Goal: Navigation & Orientation: Understand site structure

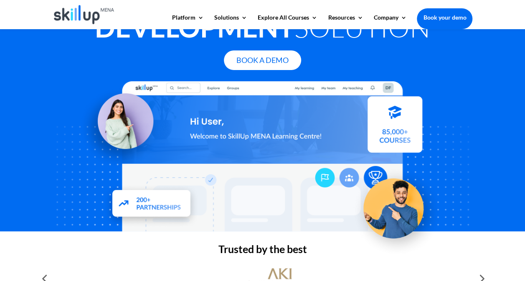
scroll to position [210, 0]
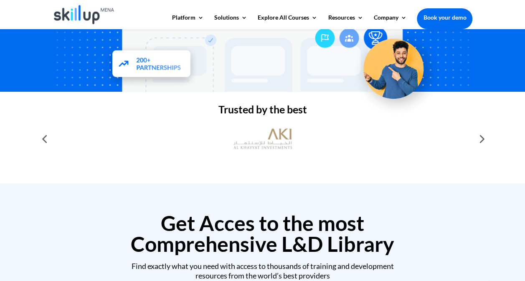
click at [483, 140] on div at bounding box center [480, 139] width 17 height 17
click at [48, 143] on div at bounding box center [44, 139] width 17 height 17
click at [487, 141] on div at bounding box center [480, 139] width 17 height 17
drag, startPoint x: 487, startPoint y: 141, endPoint x: 479, endPoint y: 142, distance: 7.1
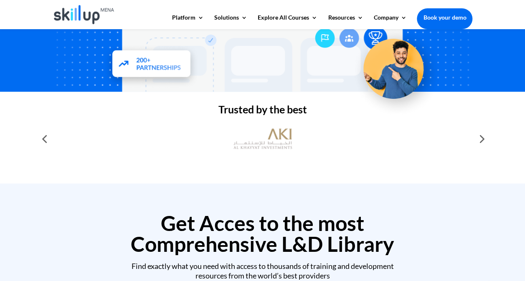
click at [479, 142] on div at bounding box center [480, 139] width 17 height 17
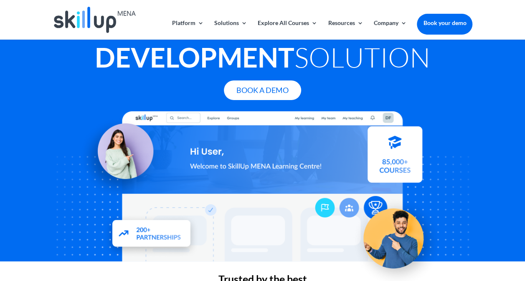
scroll to position [0, 0]
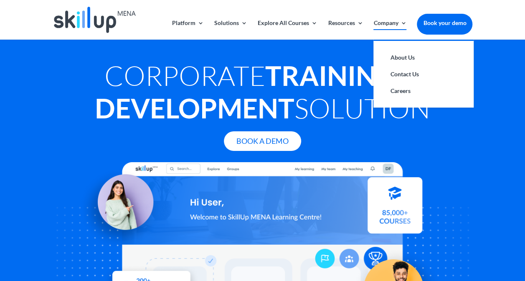
click at [392, 26] on link "Company" at bounding box center [389, 30] width 33 height 20
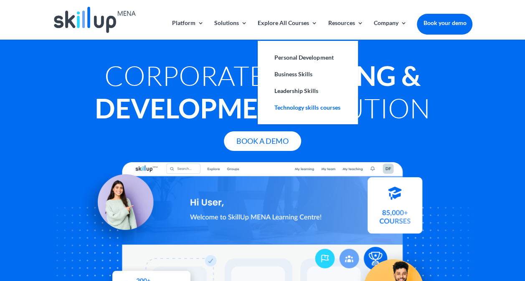
click at [293, 110] on link "Technology skills courses" at bounding box center [308, 107] width 84 height 17
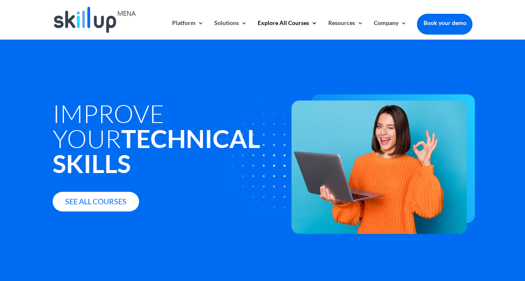
click at [114, 202] on link "See all courses" at bounding box center [96, 202] width 86 height 20
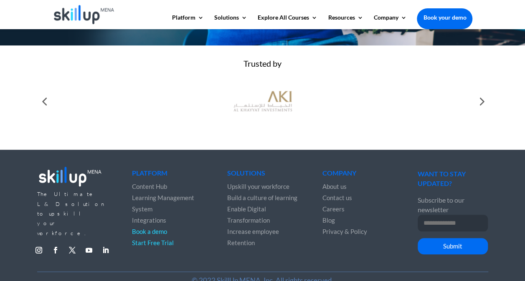
scroll to position [336, 0]
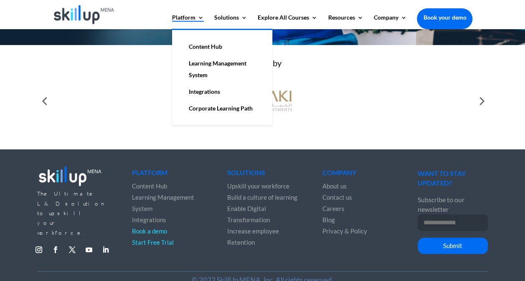
click at [193, 19] on link "Platform" at bounding box center [188, 22] width 32 height 14
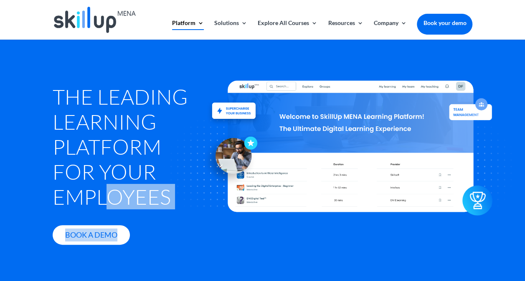
drag, startPoint x: 351, startPoint y: 104, endPoint x: 155, endPoint y: 211, distance: 223.2
click at [155, 211] on div at bounding box center [350, 146] width 427 height 265
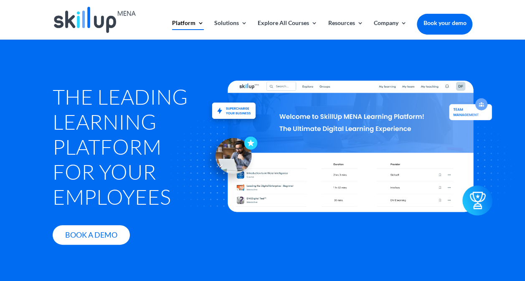
click at [433, 21] on link "Book your demo" at bounding box center [445, 23] width 56 height 18
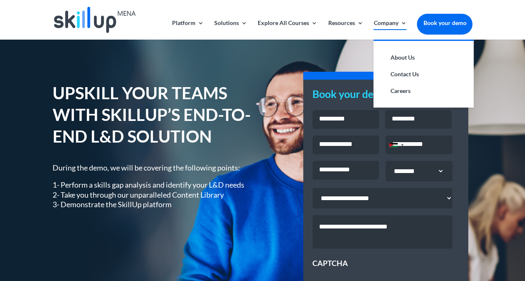
click at [392, 23] on link "Company" at bounding box center [389, 30] width 33 height 20
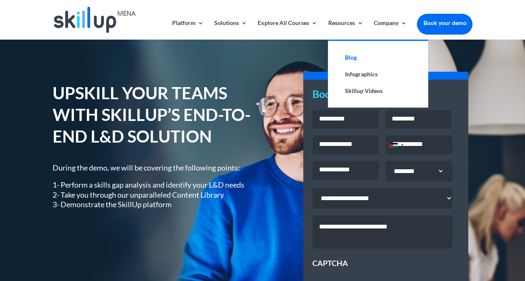
click at [349, 57] on link "Blog" at bounding box center [378, 57] width 84 height 17
